Goal: Find specific page/section: Find specific page/section

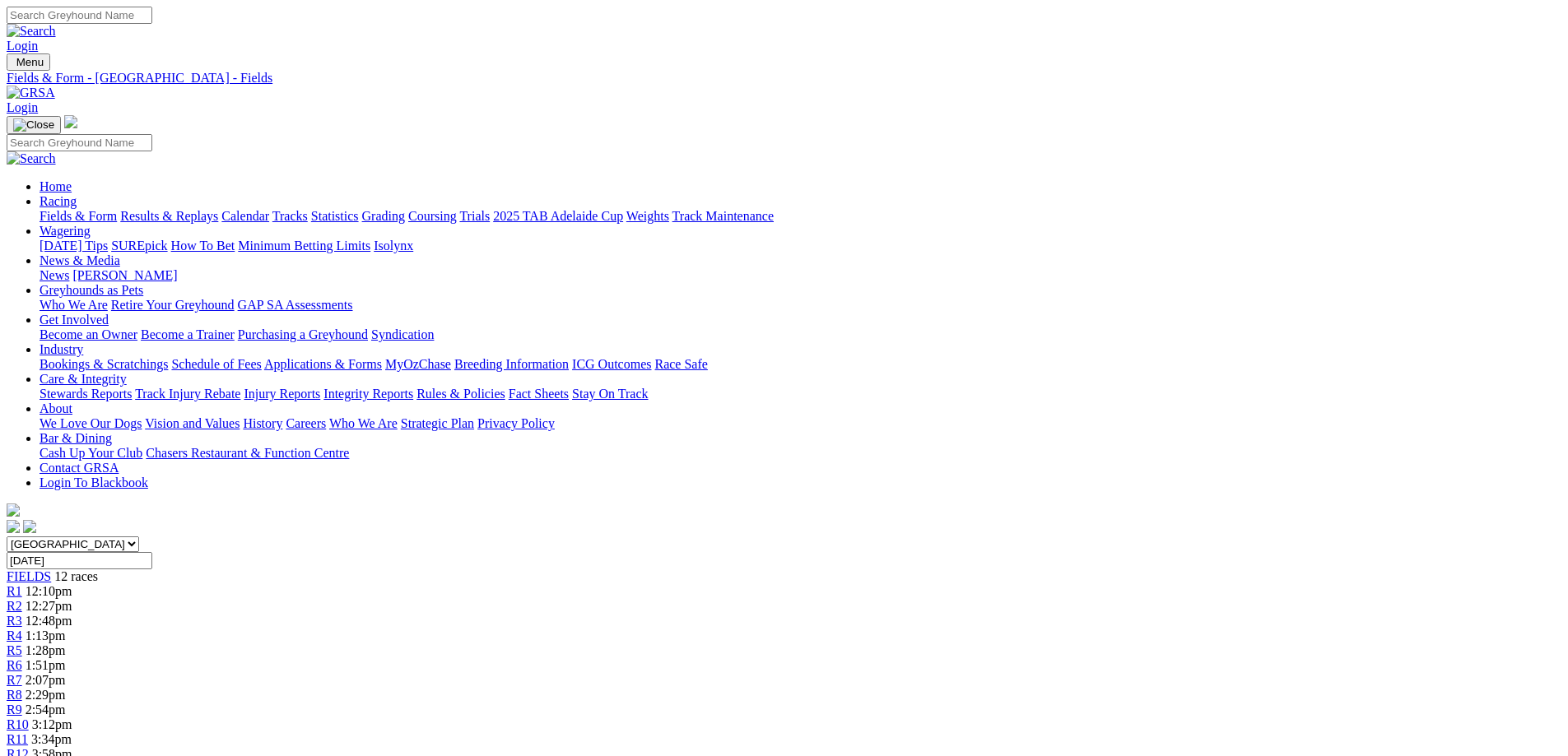
click at [153, 552] on input "Sunday, 28 Sep 2025" at bounding box center [80, 561] width 145 height 18
type input "[DATE]"
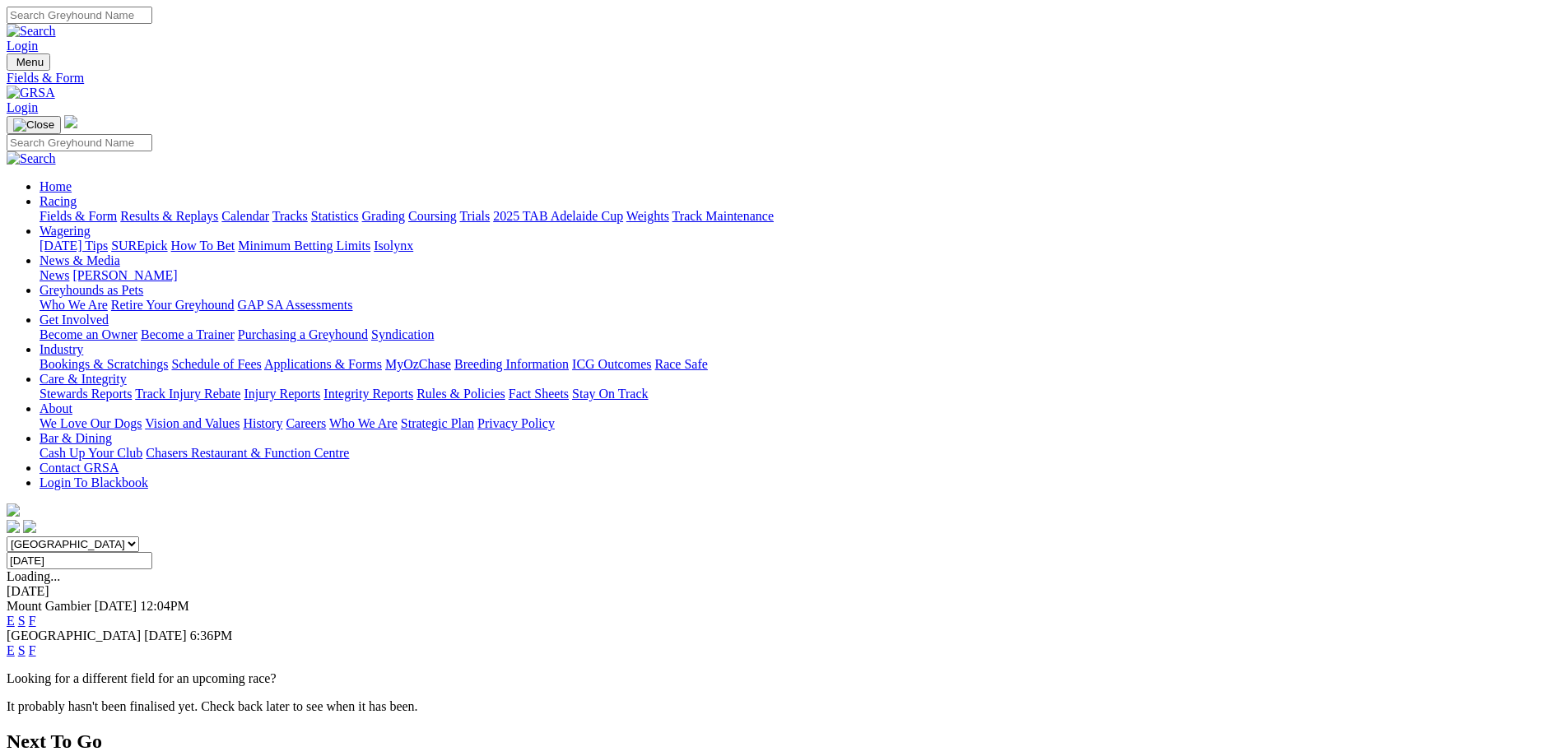
click at [36, 614] on link "F" at bounding box center [32, 621] width 7 height 14
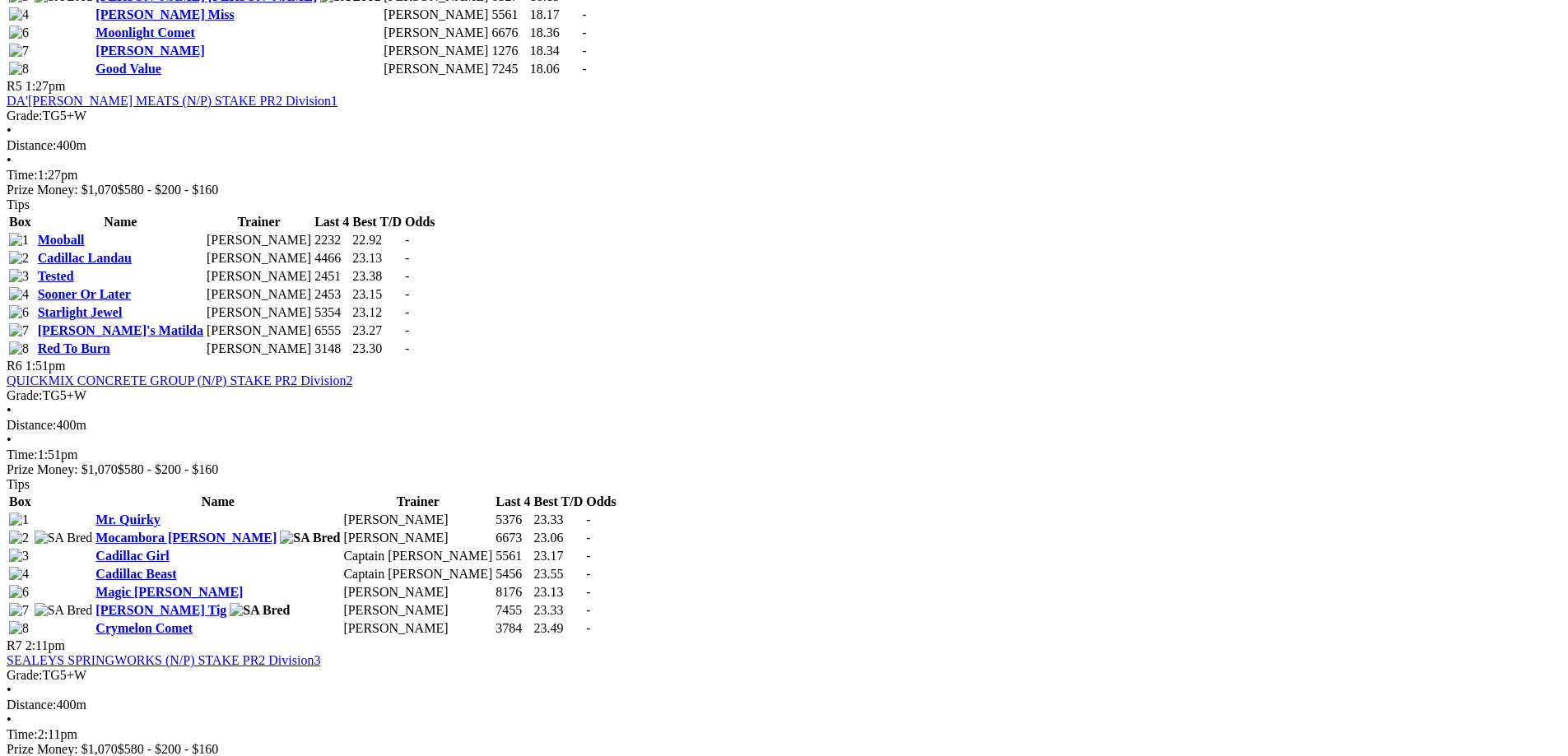
scroll to position [1975, 0]
